Goal: Task Accomplishment & Management: Manage account settings

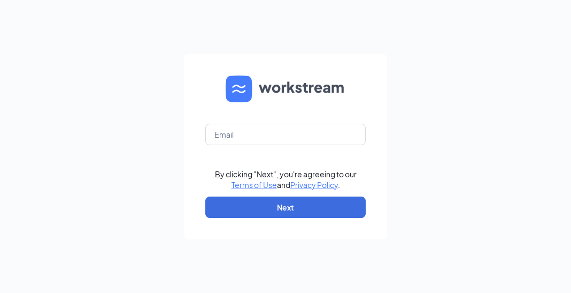
click at [249, 123] on form "By clicking "Next", you're agreeing to our Terms of Use and Privacy Policy . Ne…" at bounding box center [285, 146] width 203 height 185
click at [248, 134] on input "text" at bounding box center [285, 134] width 160 height 21
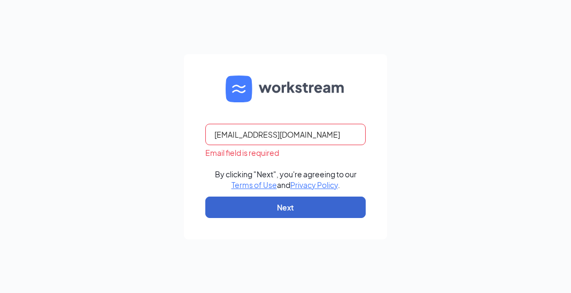
type input "[EMAIL_ADDRESS][DOMAIN_NAME]"
click at [322, 210] on button "Next" at bounding box center [285, 206] width 160 height 21
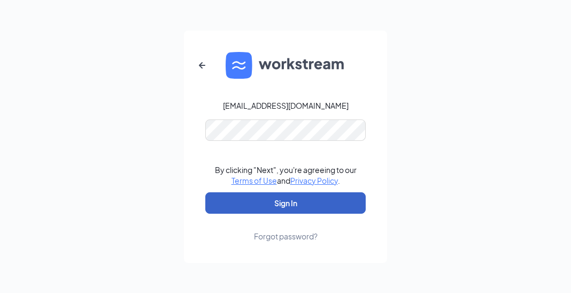
click at [316, 207] on button "Sign In" at bounding box center [285, 202] width 160 height 21
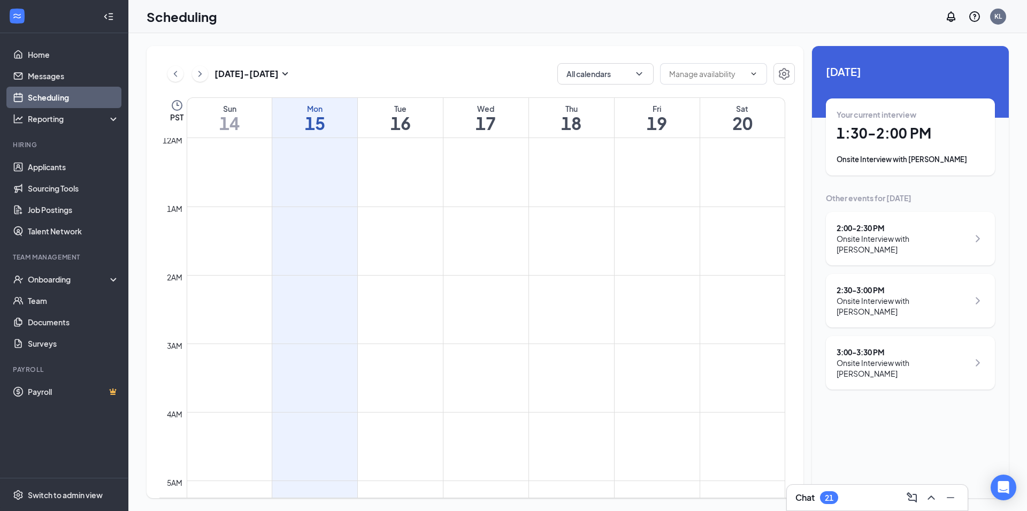
scroll to position [526, 0]
click at [571, 153] on div "Your current interview 1:30 - 2:00 PM Onsite Interview with Madison Arsich" at bounding box center [910, 137] width 148 height 56
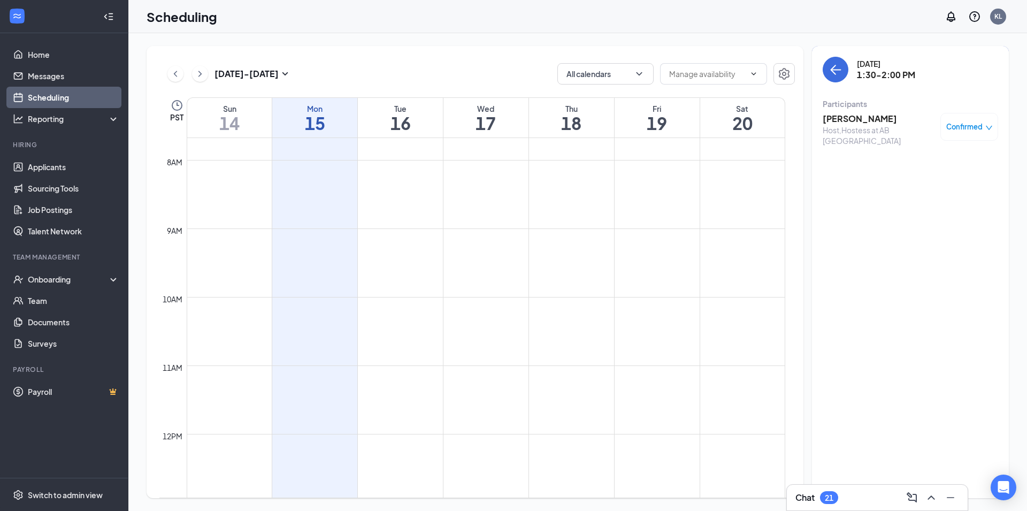
click at [571, 114] on h3 "Madison Arsich" at bounding box center [878, 119] width 112 height 12
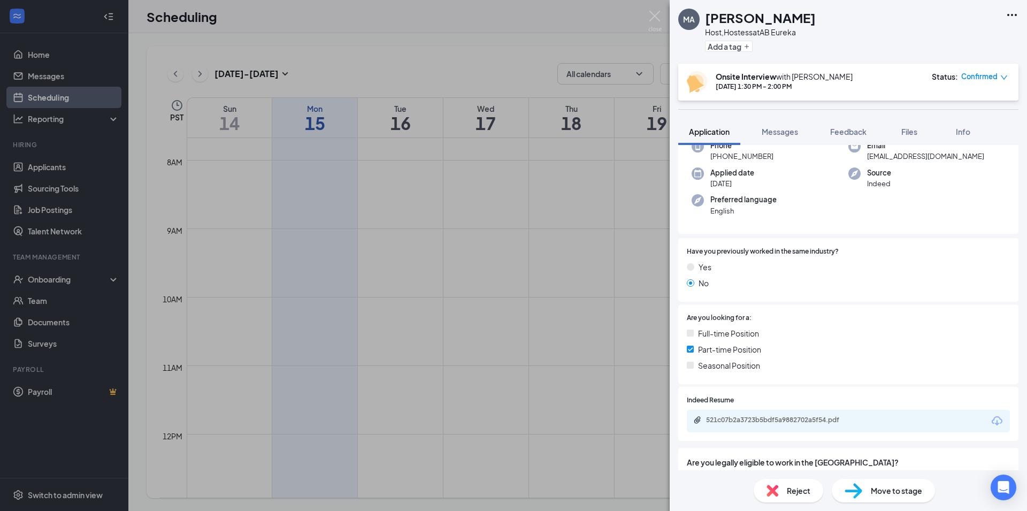
scroll to position [116, 0]
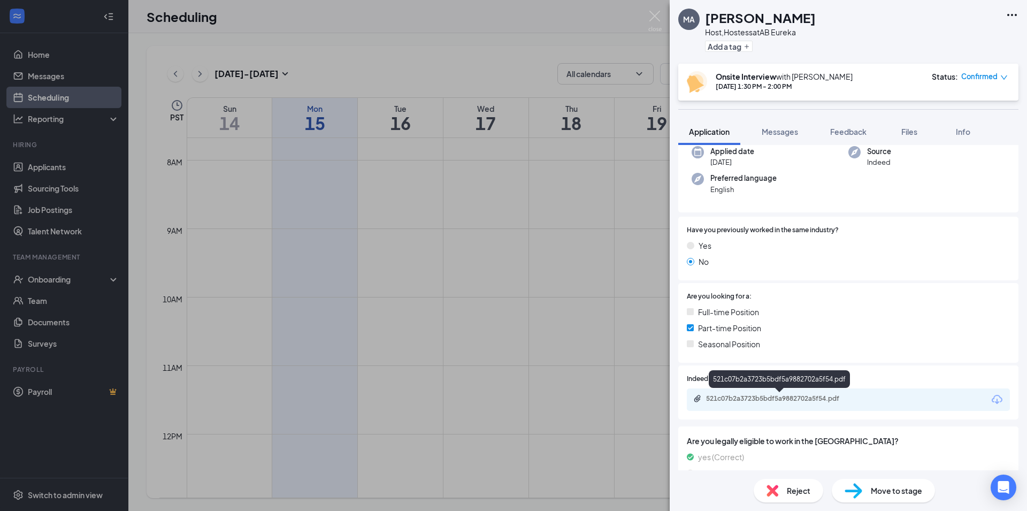
click at [571, 292] on div "521c07b2a3723b5bdf5a9882702a5f54.pdf" at bounding box center [781, 398] width 150 height 9
click at [571, 20] on img at bounding box center [654, 21] width 13 height 21
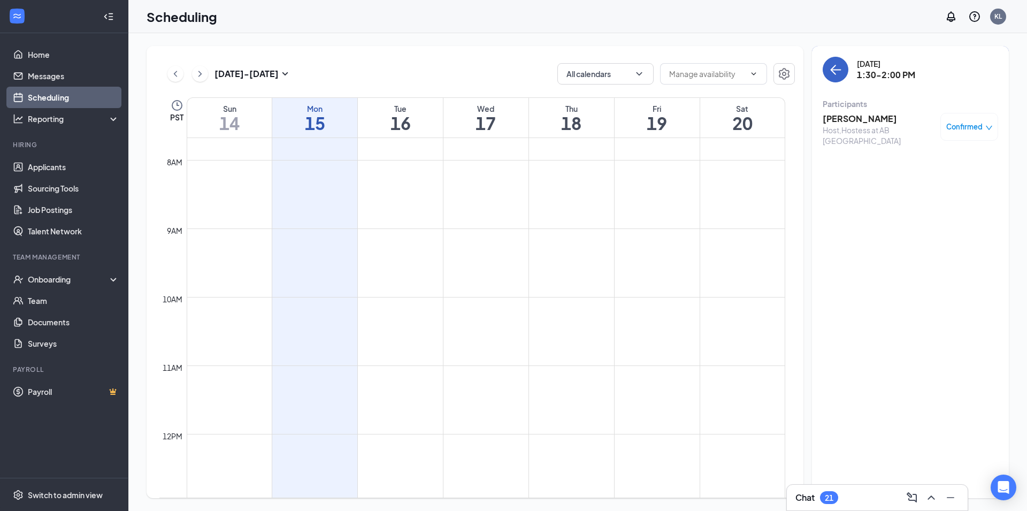
click at [571, 67] on icon "ArrowLeft" at bounding box center [835, 69] width 13 height 13
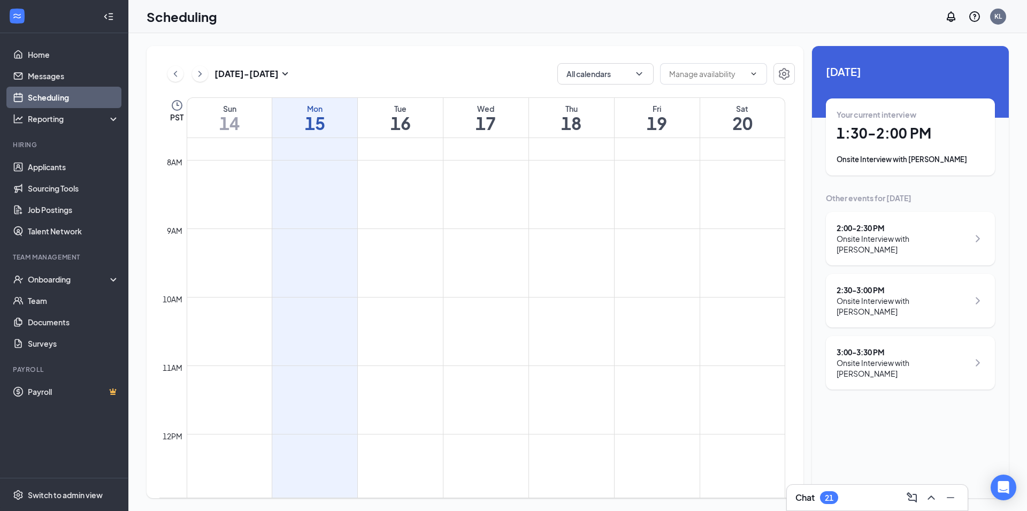
click at [571, 235] on div "Onsite Interview with Abigail Beck-Farrell" at bounding box center [902, 243] width 132 height 21
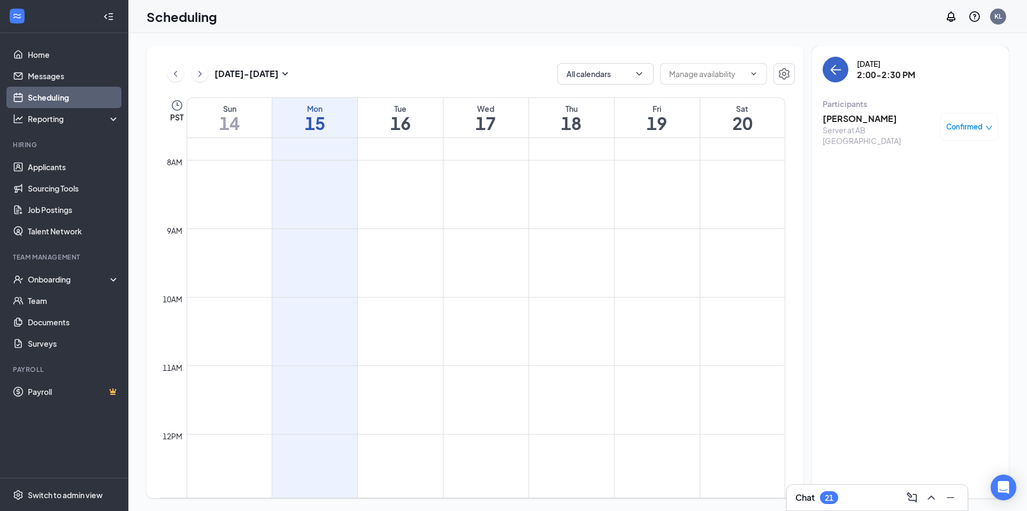
click at [571, 67] on icon "ArrowLeft" at bounding box center [835, 69] width 13 height 13
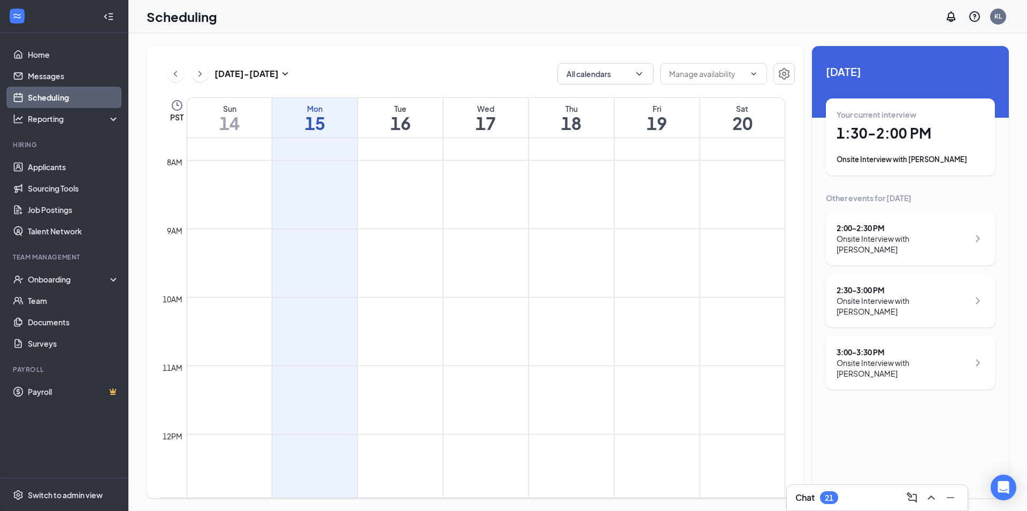
click at [571, 292] on div "Onsite Interview with LIZ HERNANDEZ" at bounding box center [902, 305] width 132 height 21
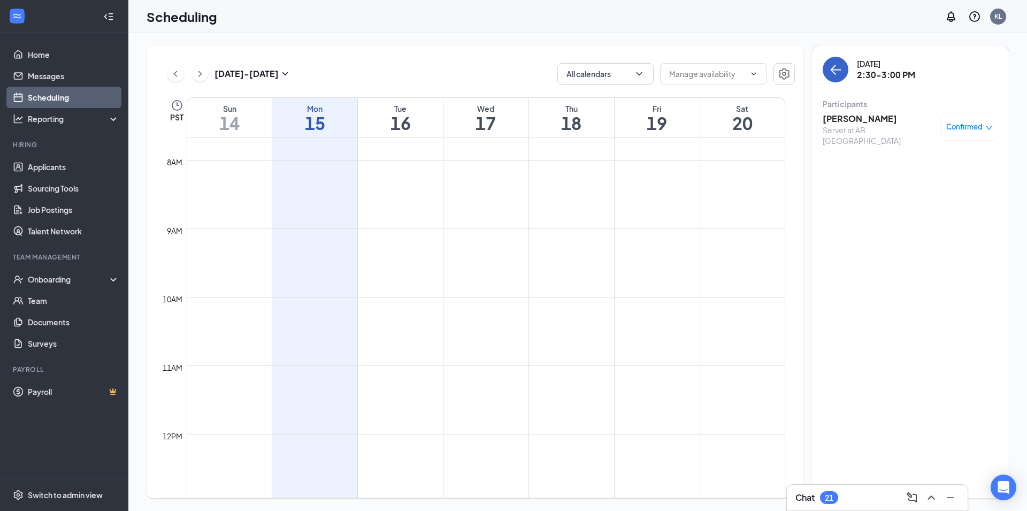
click at [571, 70] on icon "ArrowLeft" at bounding box center [836, 70] width 10 height 1
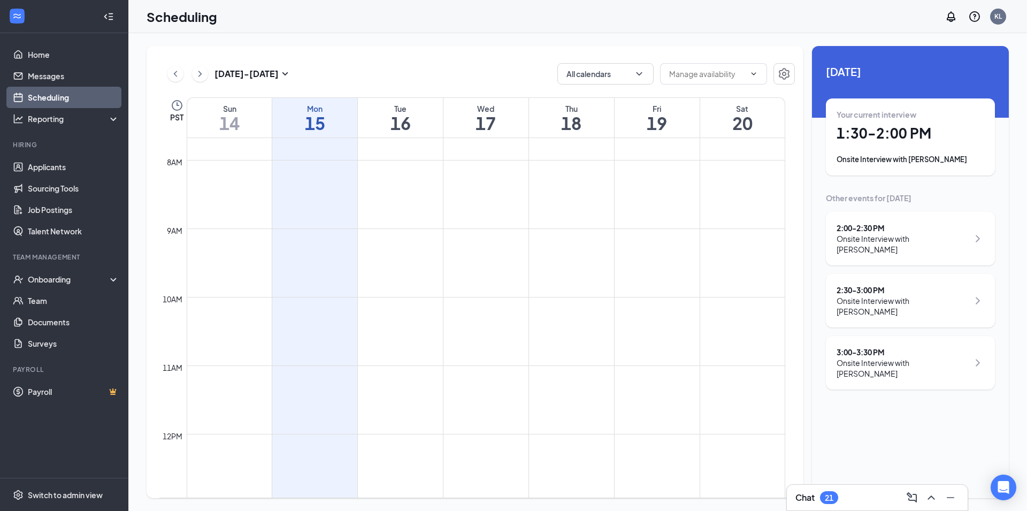
click at [571, 292] on div "Onsite Interview with Sara Nasehi" at bounding box center [902, 367] width 132 height 21
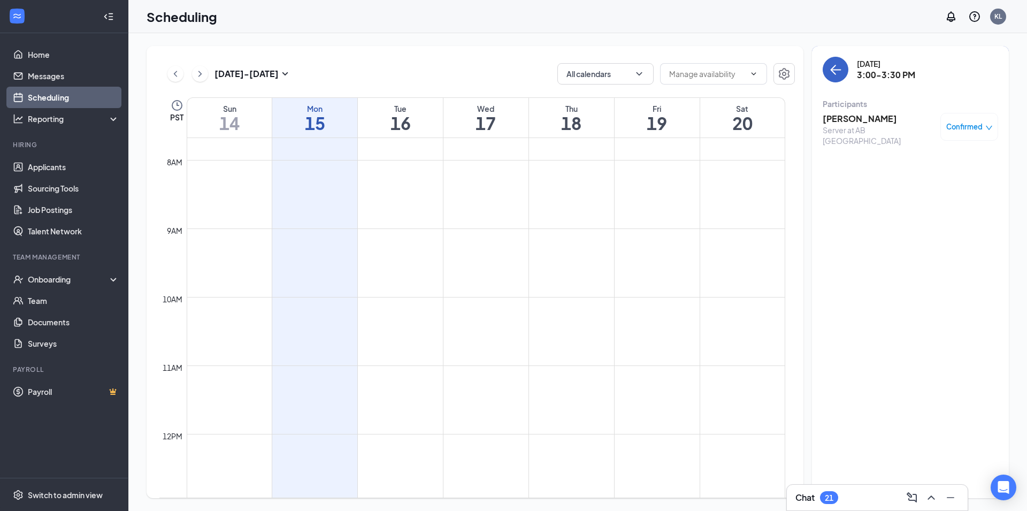
click at [571, 67] on icon "ArrowLeft" at bounding box center [835, 69] width 13 height 13
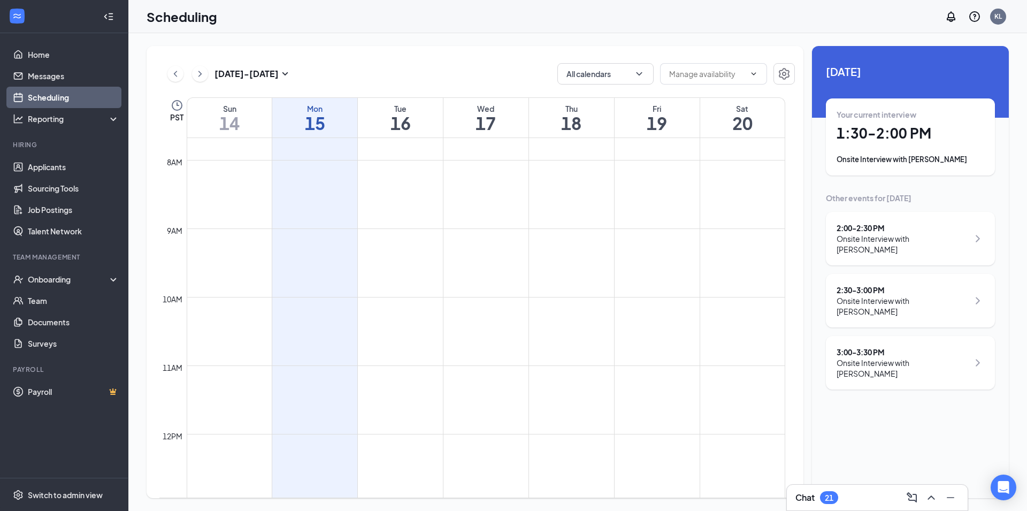
click at [571, 231] on div "2:00 - 2:30 PM" at bounding box center [902, 227] width 132 height 11
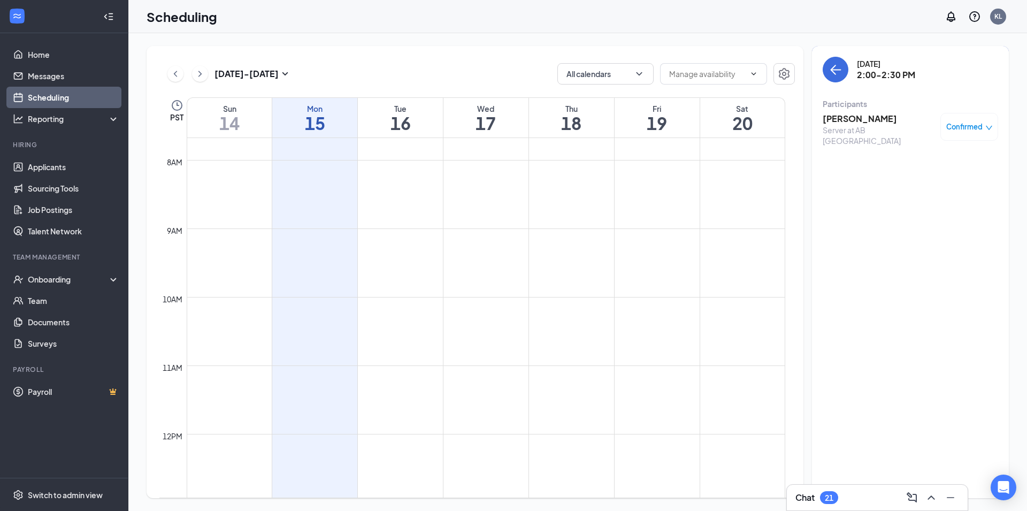
click at [571, 116] on h3 "Abigail Beck-Farrell" at bounding box center [878, 119] width 112 height 12
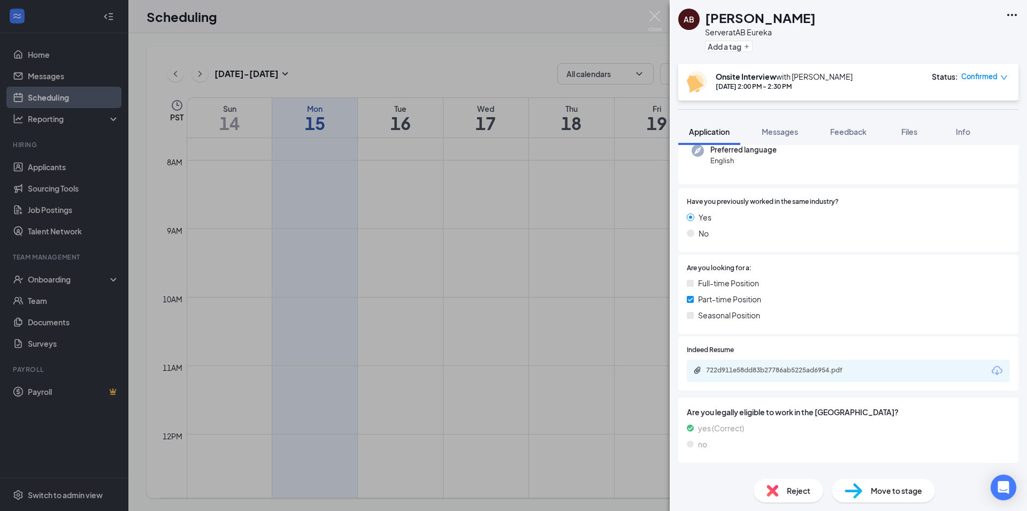
scroll to position [173, 0]
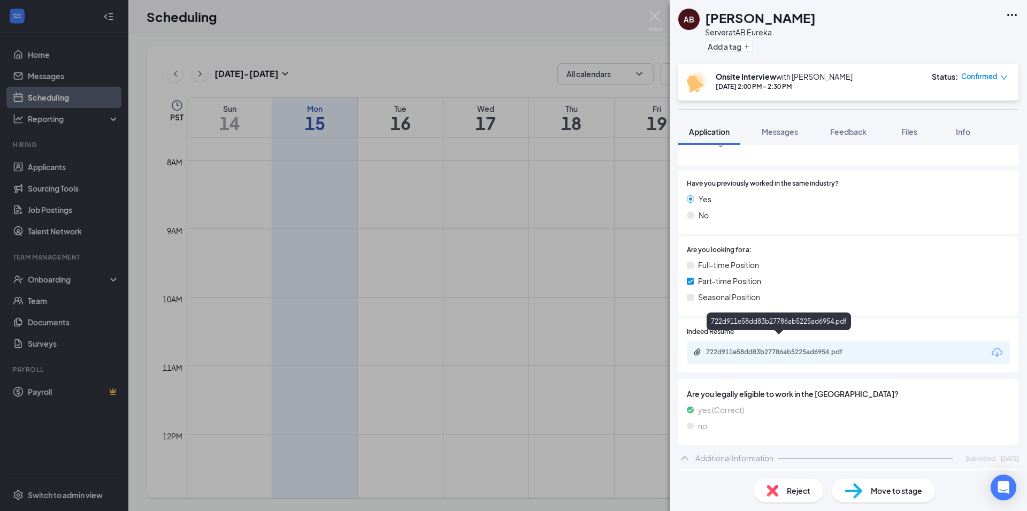
click at [571, 292] on div "722d911e58dd83b27786ab5225ad6954.pdf" at bounding box center [781, 352] width 150 height 9
